Goal: Information Seeking & Learning: Learn about a topic

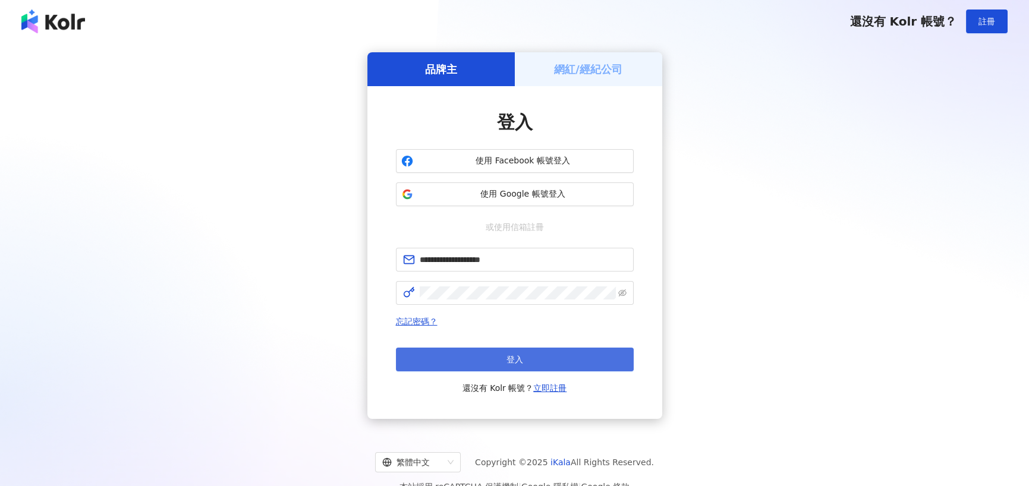
click at [516, 360] on span "登入" at bounding box center [515, 360] width 17 height 10
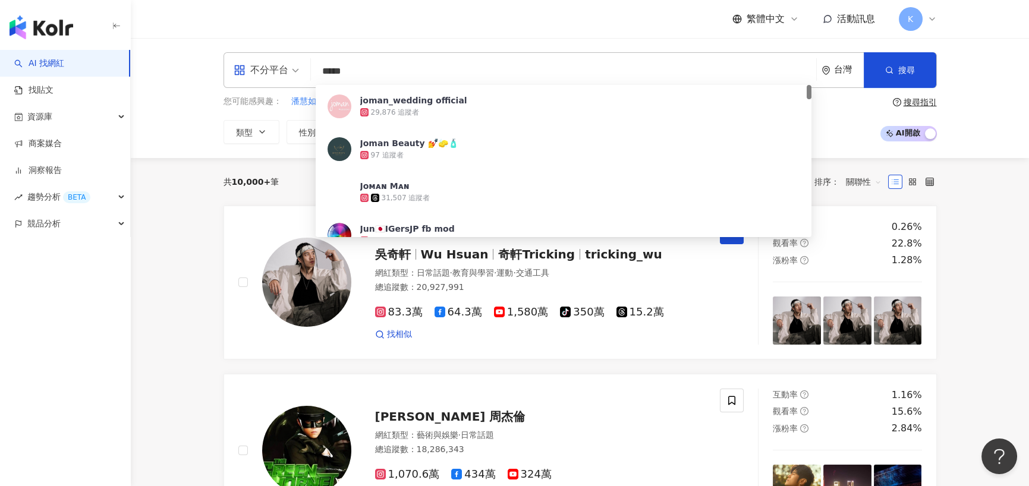
type input "******"
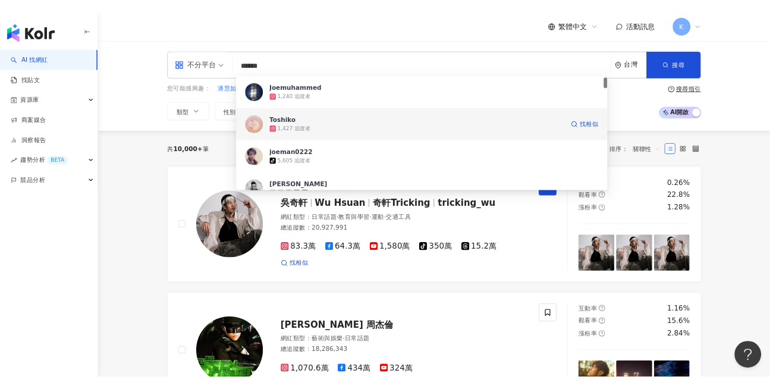
scroll to position [21, 0]
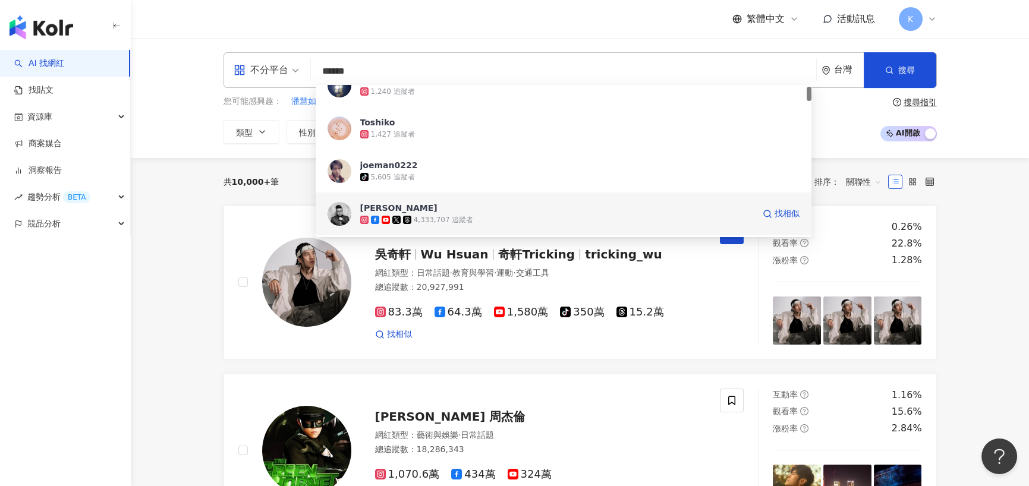
click at [425, 211] on span "[PERSON_NAME]" at bounding box center [557, 208] width 394 height 12
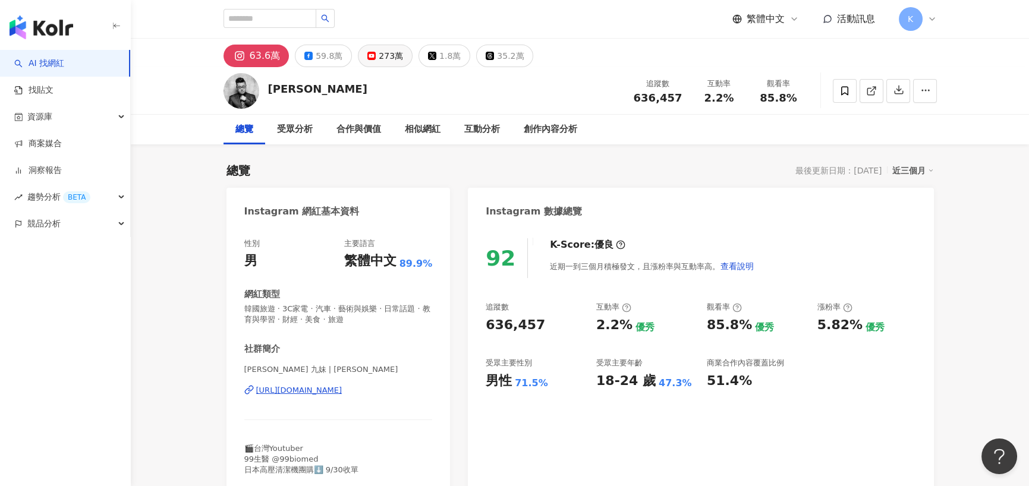
click at [370, 57] on icon at bounding box center [371, 56] width 8 height 8
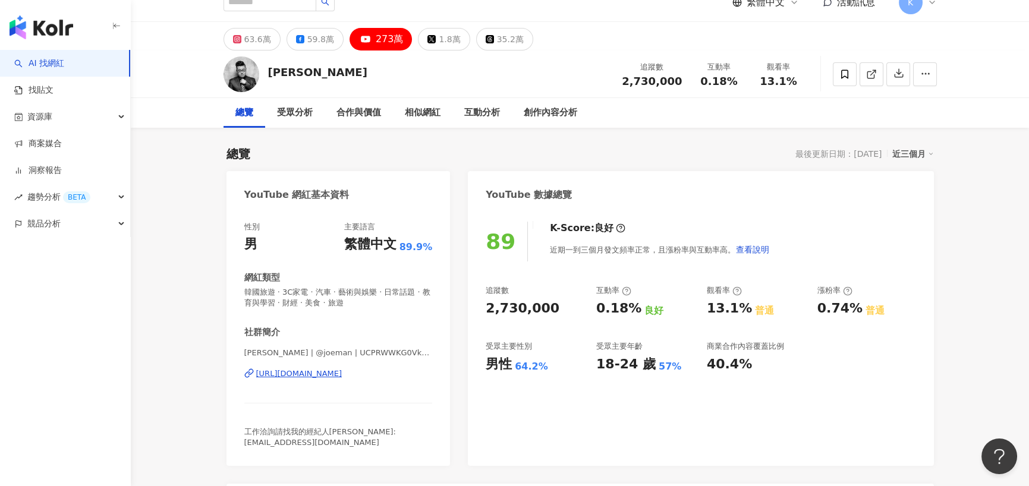
scroll to position [17, 0]
click at [250, 35] on div "63.6萬" at bounding box center [257, 38] width 27 height 17
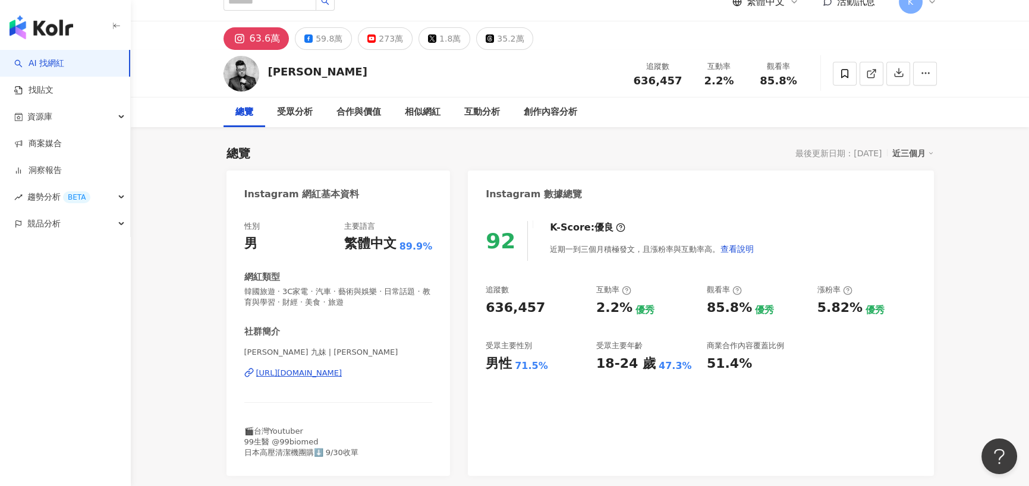
scroll to position [26, 0]
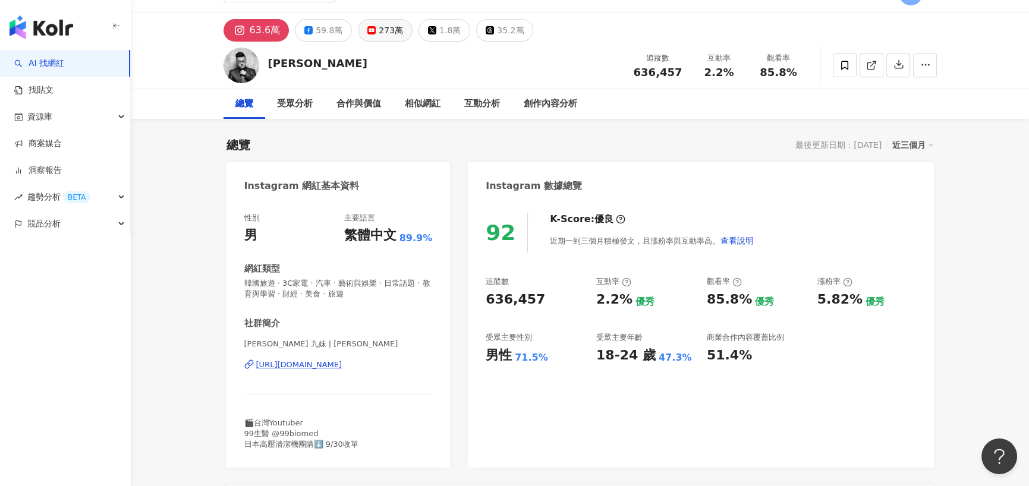
click at [379, 30] on div "273萬" at bounding box center [391, 30] width 24 height 17
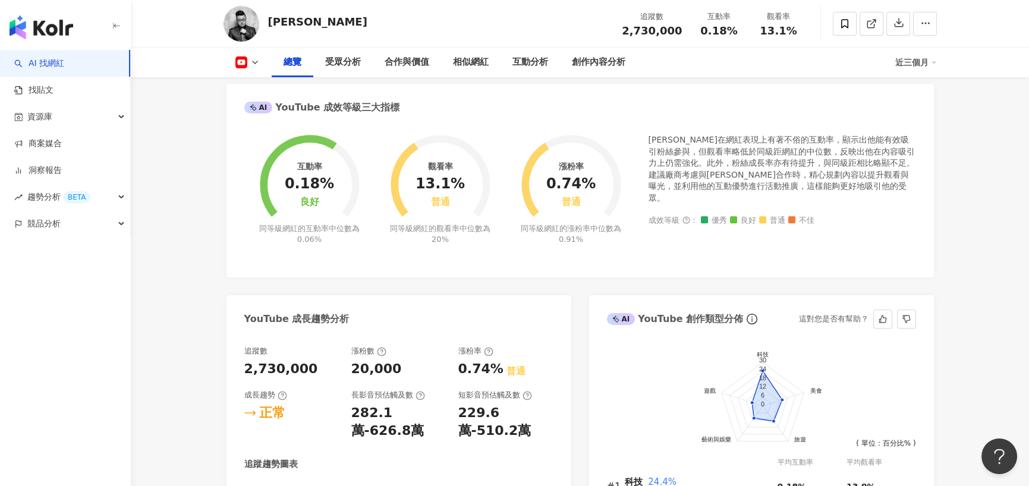
scroll to position [1020, 0]
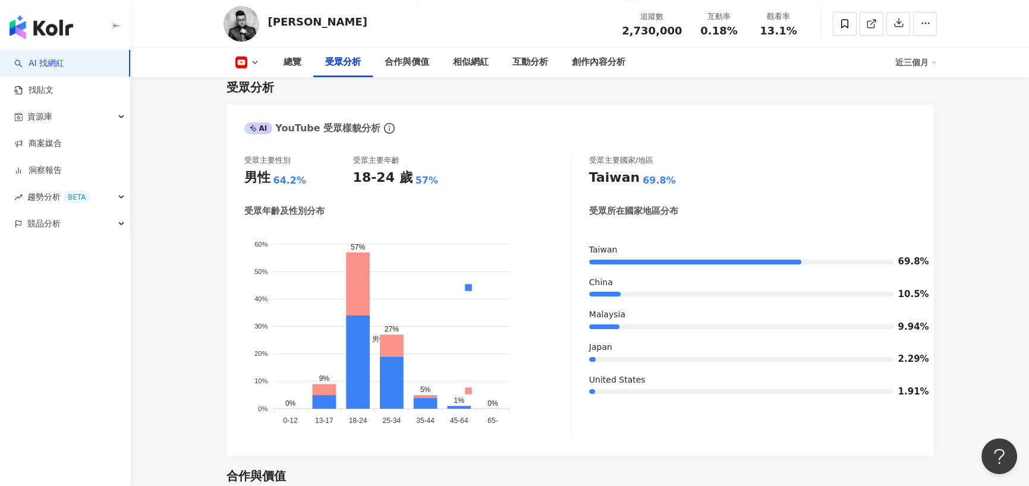
click at [929, 66] on div "近三個月" at bounding box center [917, 62] width 42 height 19
click at [922, 115] on link "近六個月" at bounding box center [920, 112] width 33 height 13
click at [922, 115] on div "AI YouTube 受眾樣貌分析 這對您是否有幫助？" at bounding box center [581, 124] width 708 height 39
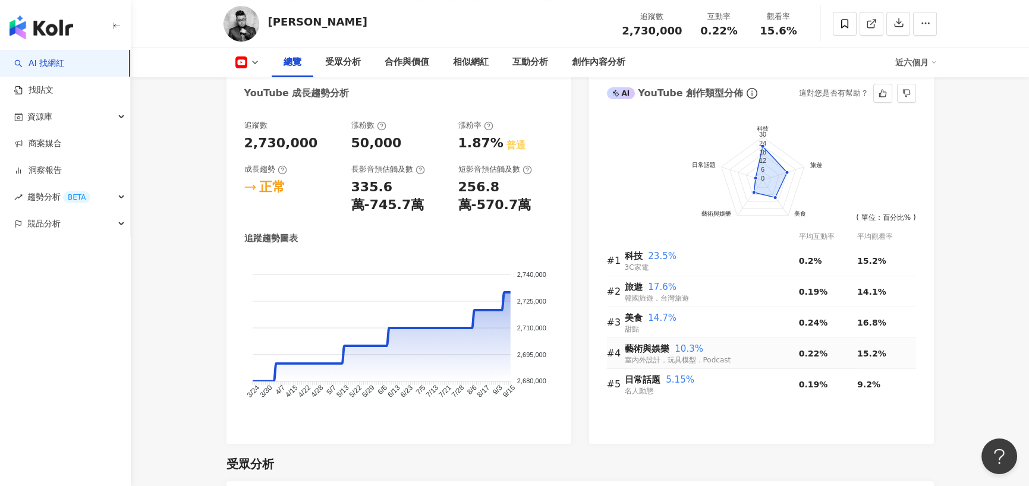
scroll to position [651, 0]
